Goal: Go to known website: Access a specific website the user already knows

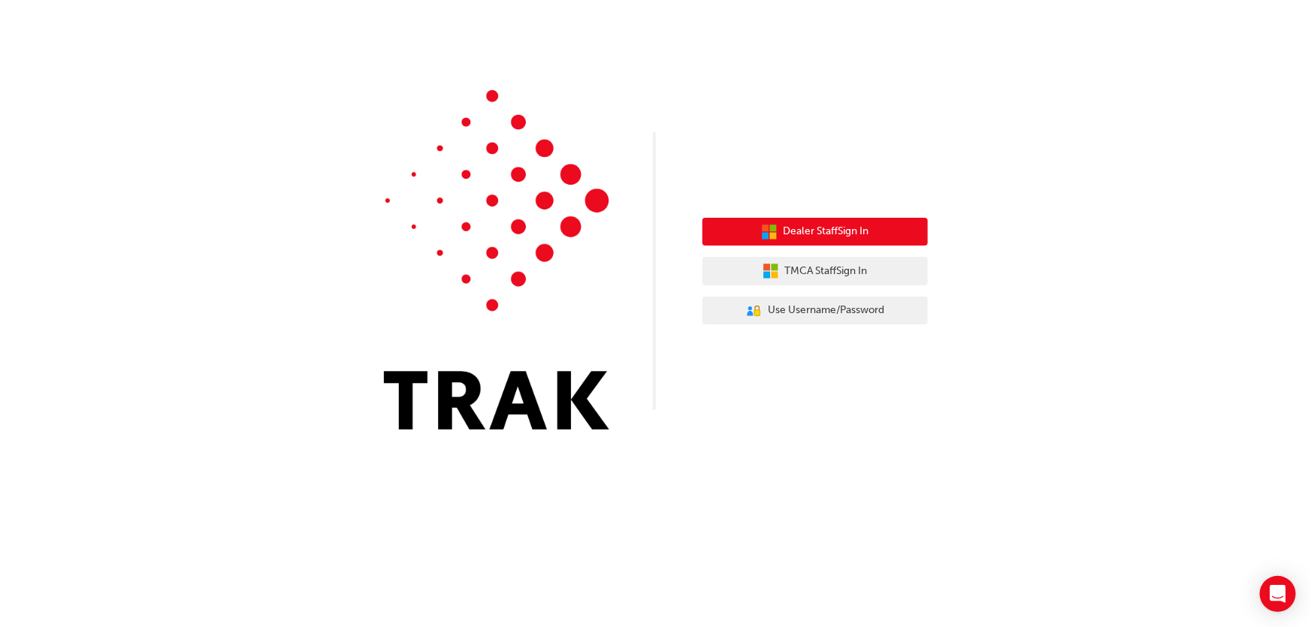
click at [795, 240] on span "Dealer Staff Sign In" at bounding box center [826, 231] width 86 height 17
